Goal: Transaction & Acquisition: Subscribe to service/newsletter

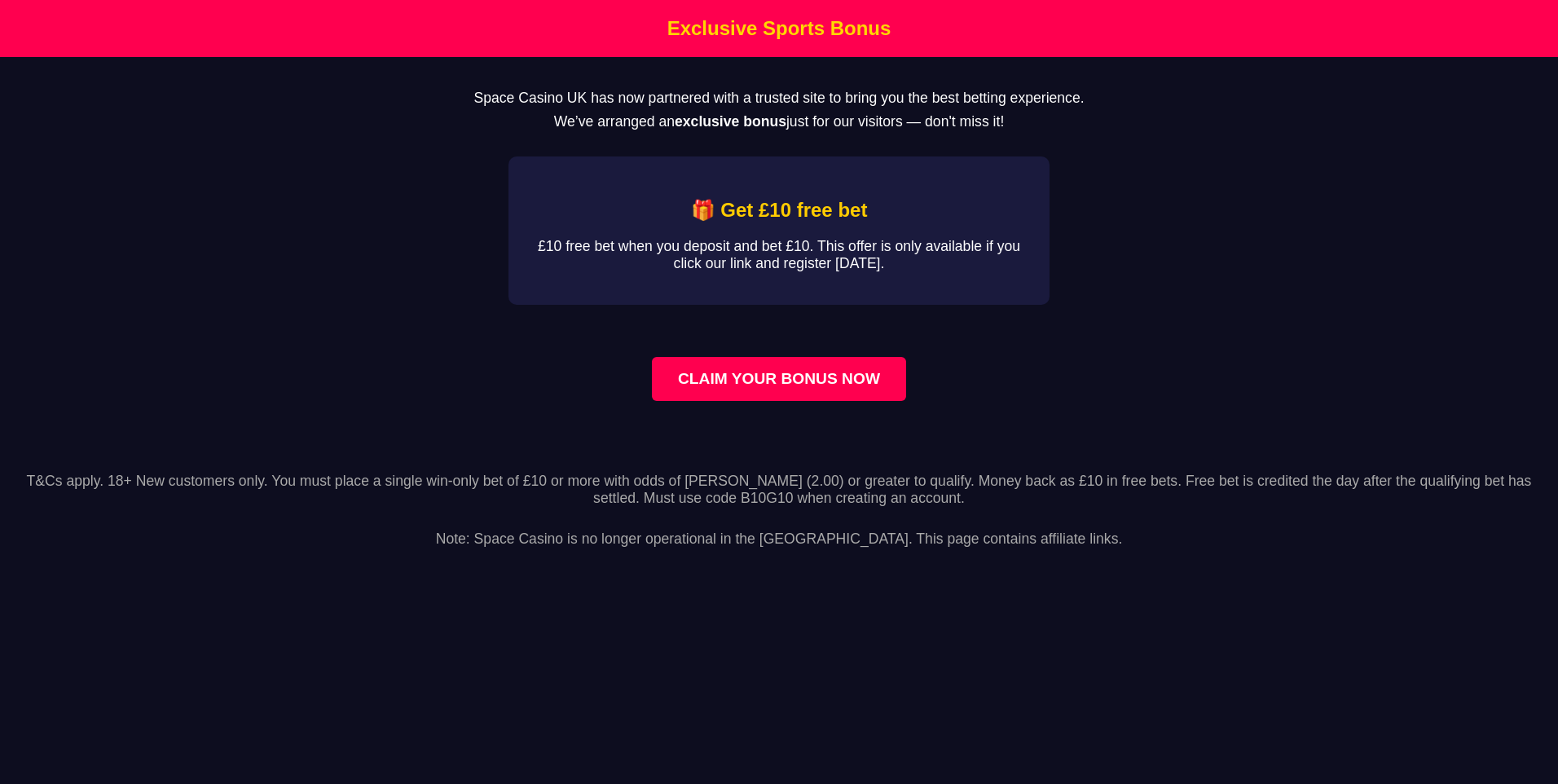
click at [1260, 339] on main "Space Casino UK has now partnered with a trusted site to bring you the best bet…" at bounding box center [779, 255] width 1558 height 396
click at [744, 393] on link "CLAIM YOUR BONUS NOW" at bounding box center [779, 379] width 254 height 44
